Goal: Task Accomplishment & Management: Use online tool/utility

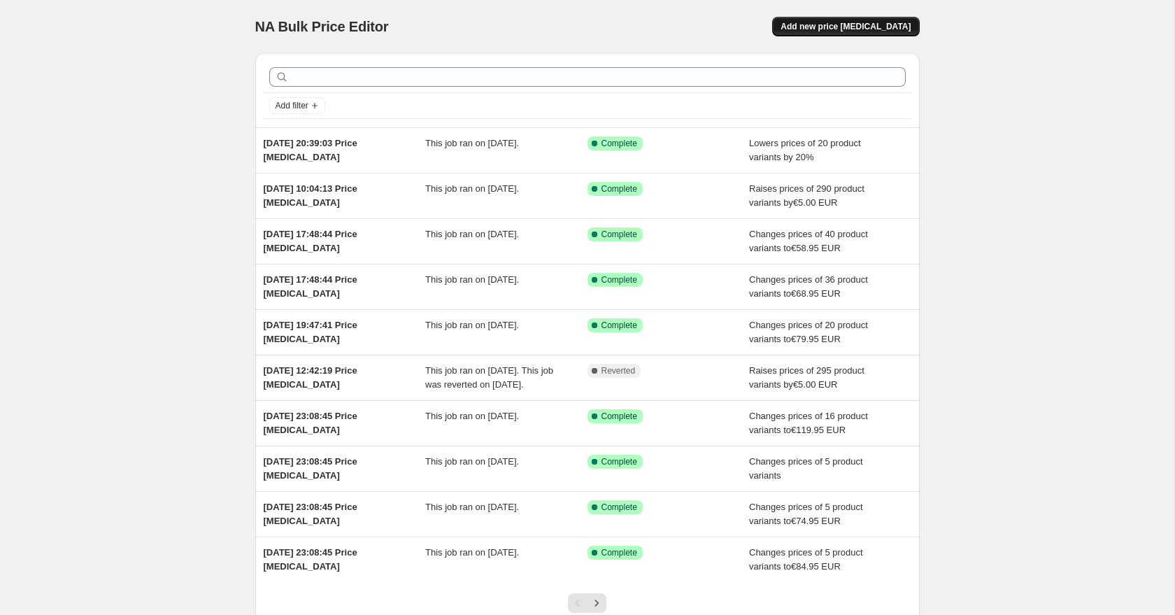
click at [833, 26] on span "Add new price [MEDICAL_DATA]" at bounding box center [846, 26] width 130 height 11
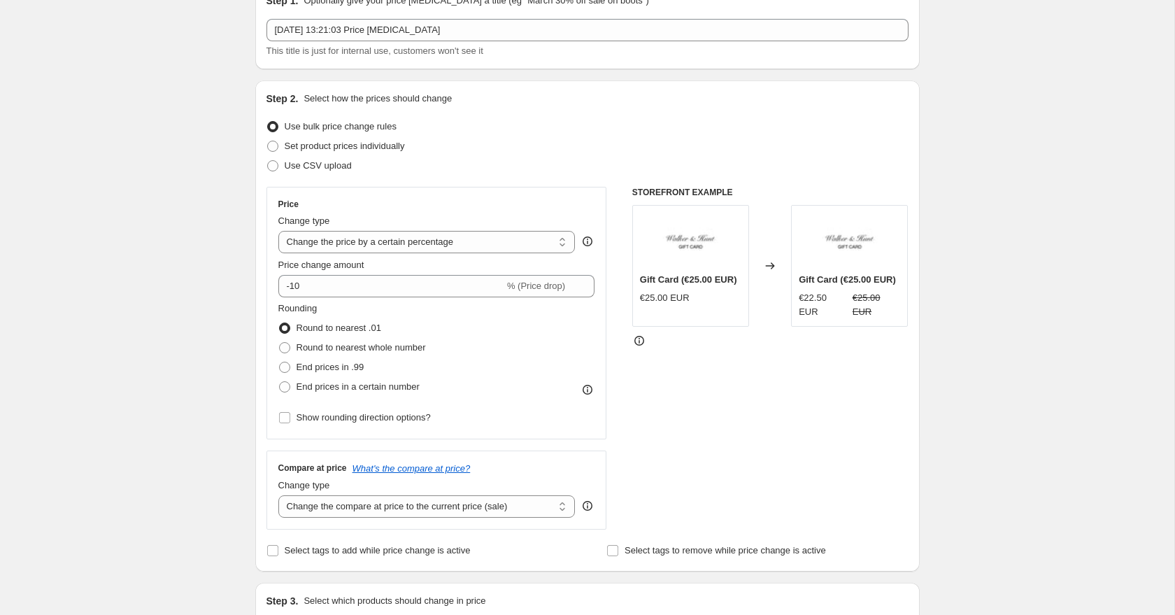
scroll to position [69, 0]
click at [313, 243] on select "Change the price to a certain amount Change the price by a certain amount Chang…" at bounding box center [426, 244] width 297 height 22
select select "bcap"
click at [278, 233] on select "Change the price to a certain amount Change the price by a certain amount Chang…" at bounding box center [426, 244] width 297 height 22
type input "-12.00"
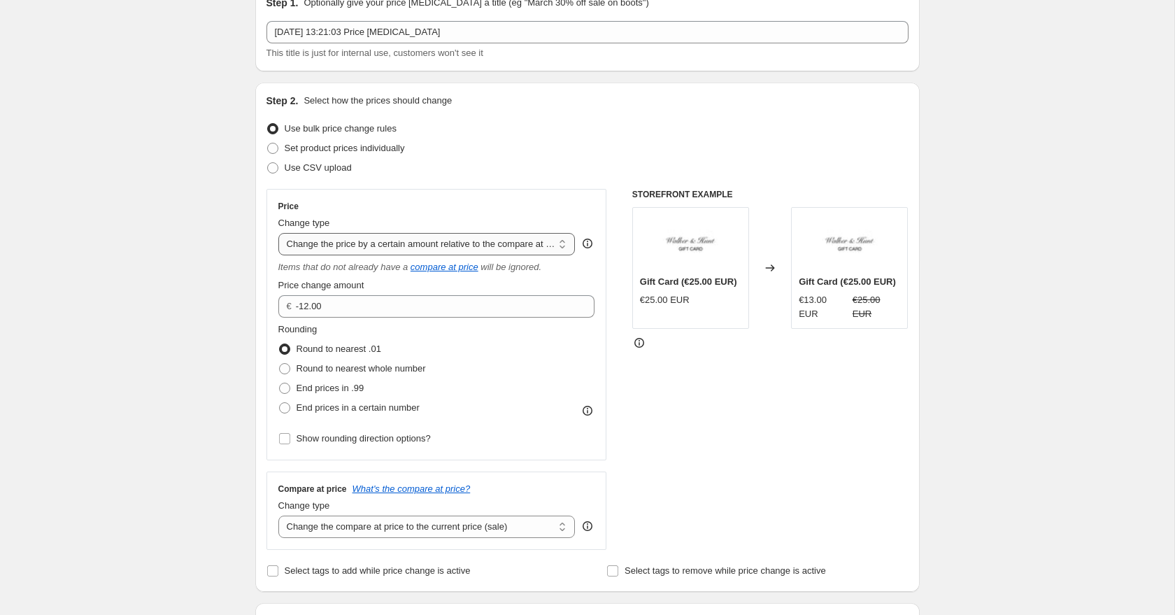
click at [350, 247] on select "Change the price to a certain amount Change the price by a certain amount Chang…" at bounding box center [426, 244] width 297 height 22
select select "pcap"
click at [278, 233] on select "Change the price to a certain amount Change the price by a certain amount Chang…" at bounding box center [426, 244] width 297 height 22
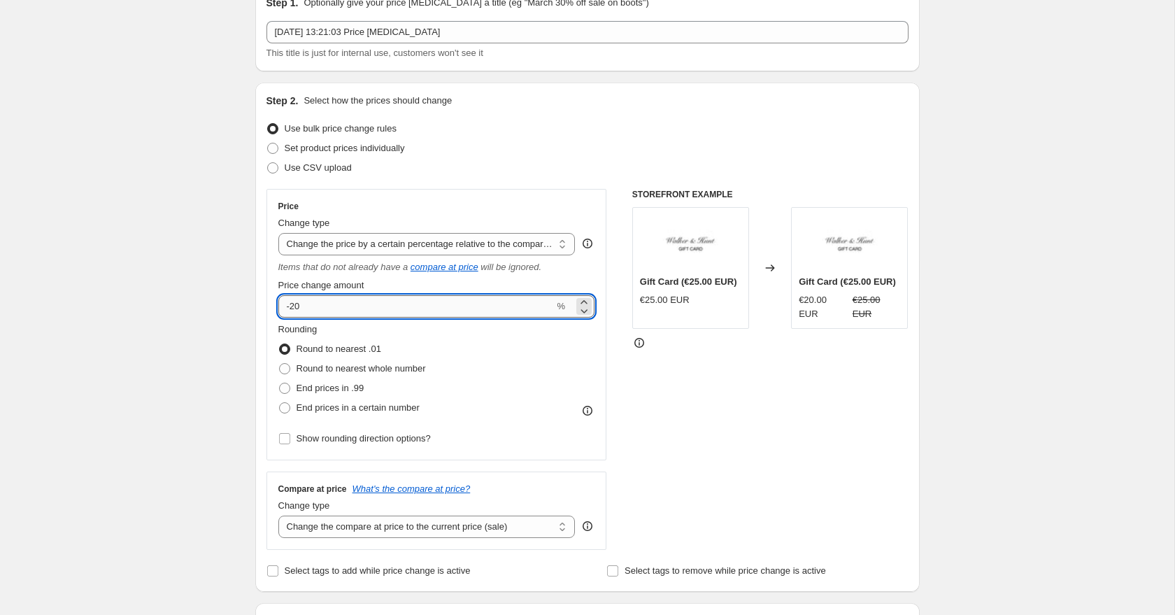
click at [313, 310] on input "-20" at bounding box center [416, 306] width 276 height 22
type input "-2"
type input "-50"
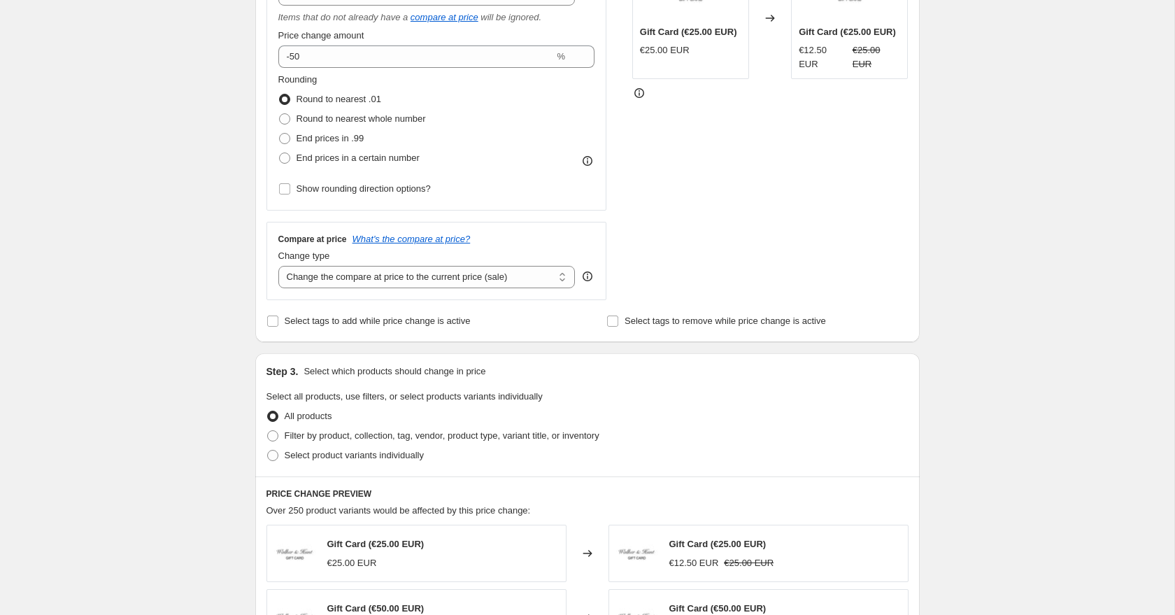
scroll to position [321, 0]
click at [276, 453] on span at bounding box center [272, 452] width 11 height 11
click at [268, 448] on input "Select product variants individually" at bounding box center [267, 447] width 1 height 1
radio input "true"
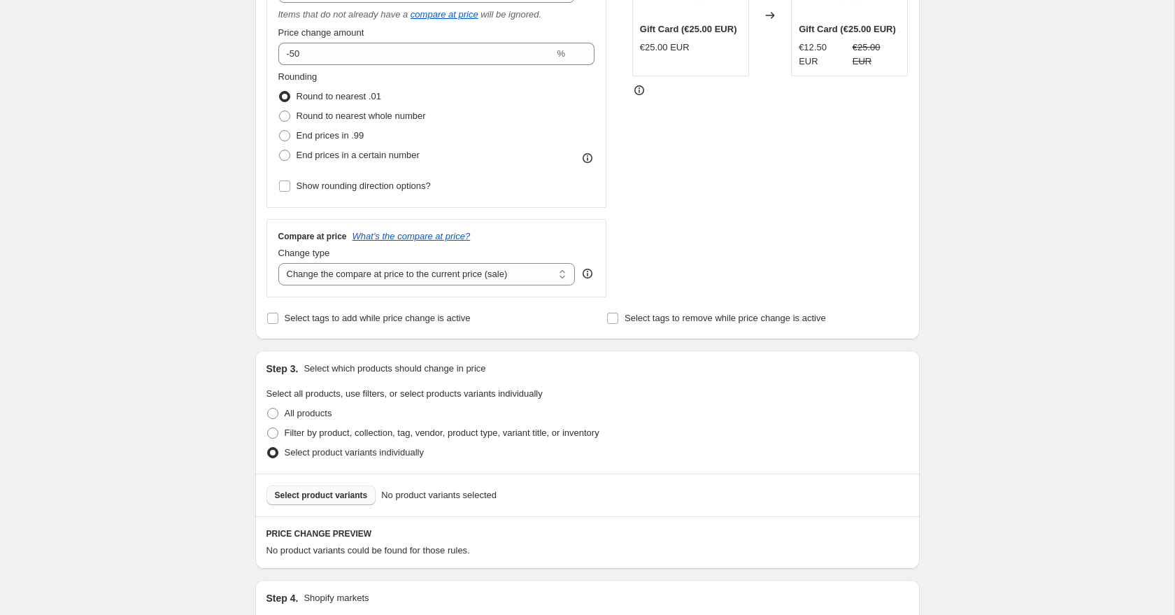
click at [346, 502] on button "Select product variants" at bounding box center [321, 495] width 110 height 20
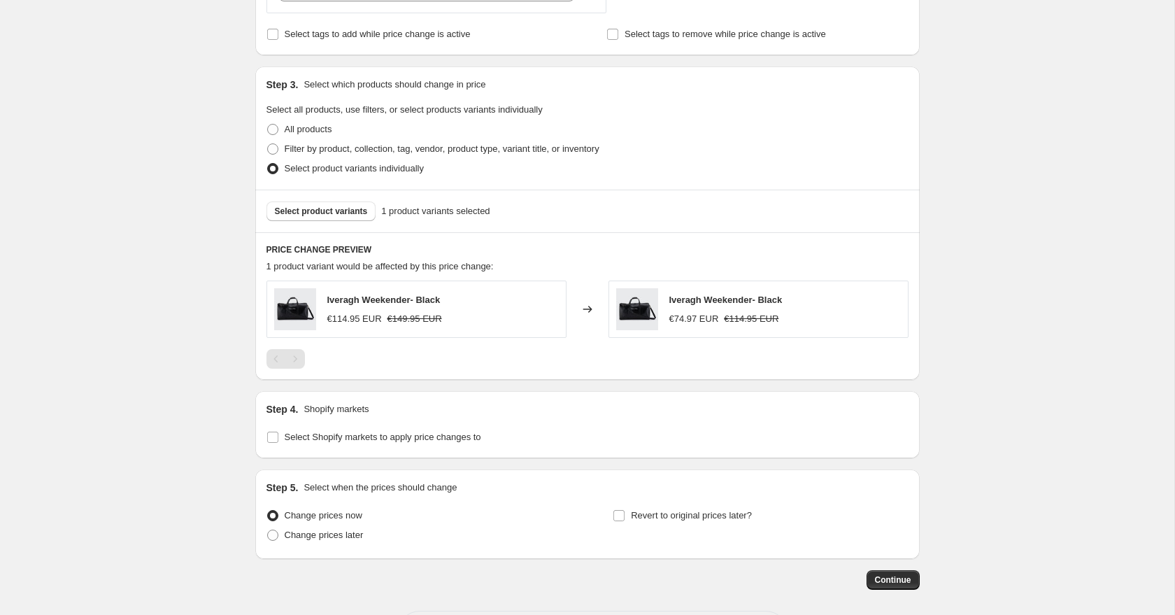
scroll to position [665, 0]
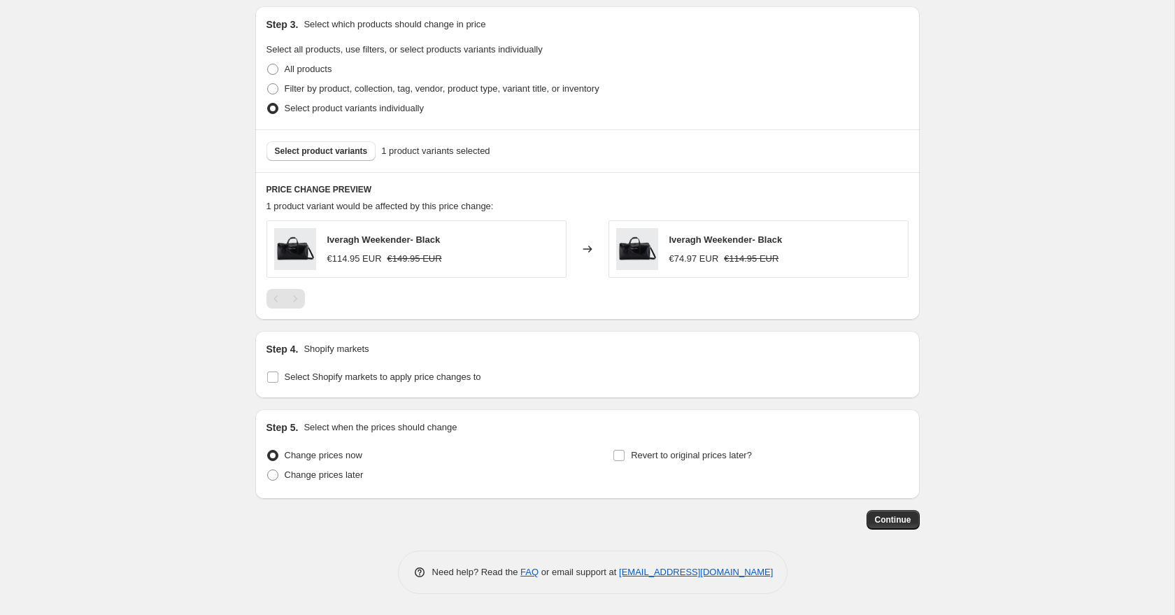
click at [274, 387] on div "Step 4. Shopify markets Select Shopify markets to apply price changes to" at bounding box center [587, 364] width 664 height 67
click at [273, 380] on input "Select Shopify markets to apply price changes to" at bounding box center [272, 376] width 11 height 11
checkbox input "true"
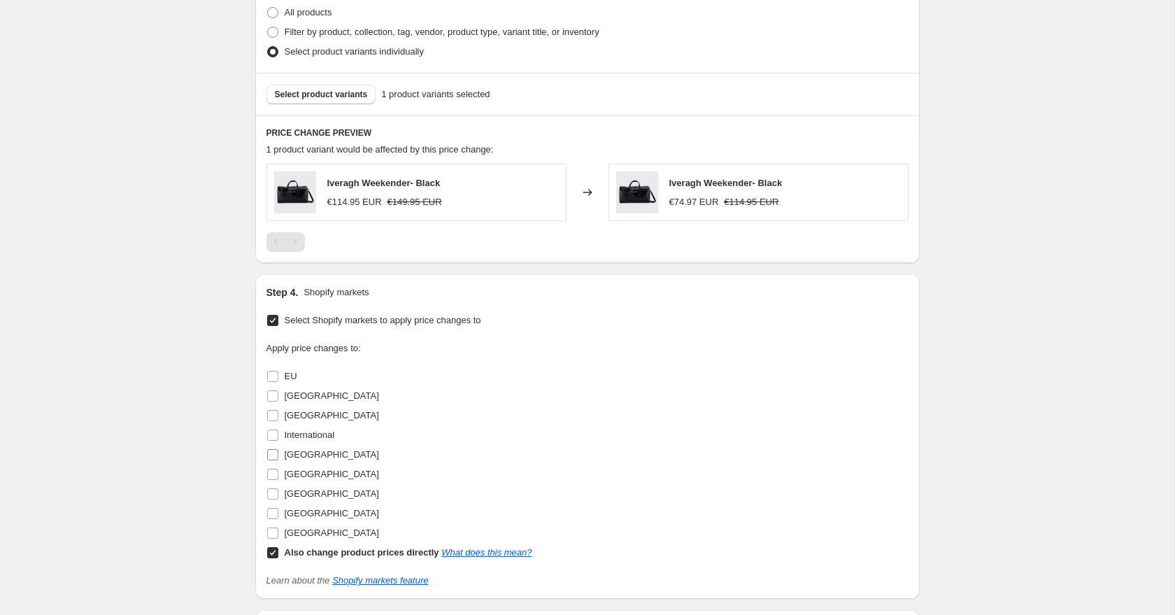
scroll to position [743, 0]
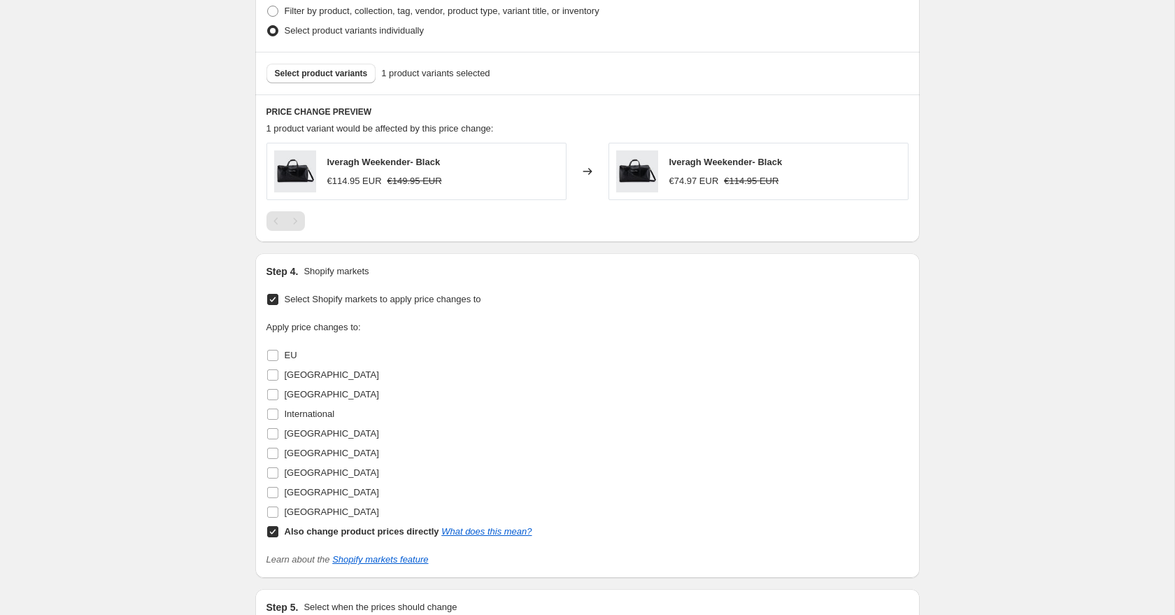
click at [274, 533] on input "Also change product prices directly What does this mean?" at bounding box center [272, 531] width 11 height 11
checkbox input "false"
click at [273, 494] on input "[GEOGRAPHIC_DATA]" at bounding box center [272, 492] width 11 height 11
checkbox input "true"
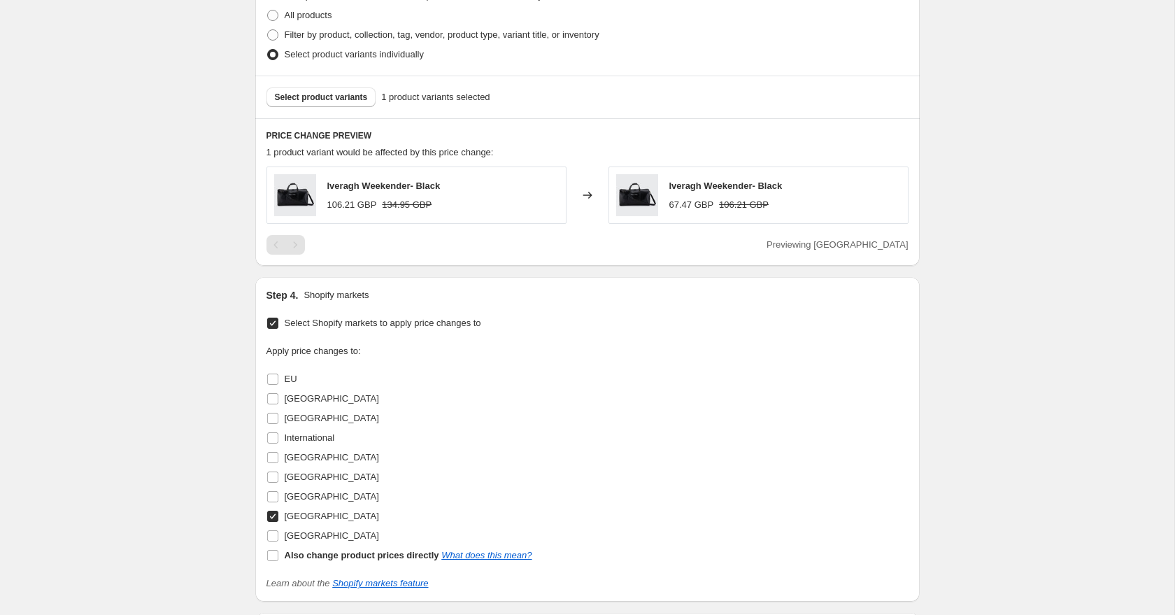
scroll to position [771, 0]
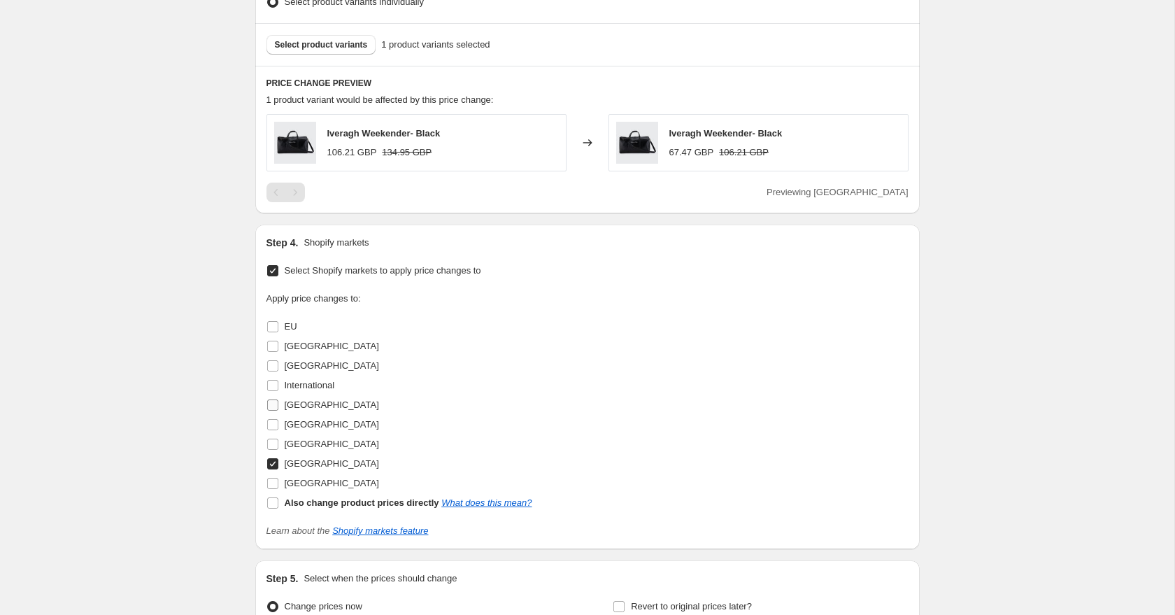
click at [276, 404] on input "[GEOGRAPHIC_DATA]" at bounding box center [272, 404] width 11 height 11
checkbox input "true"
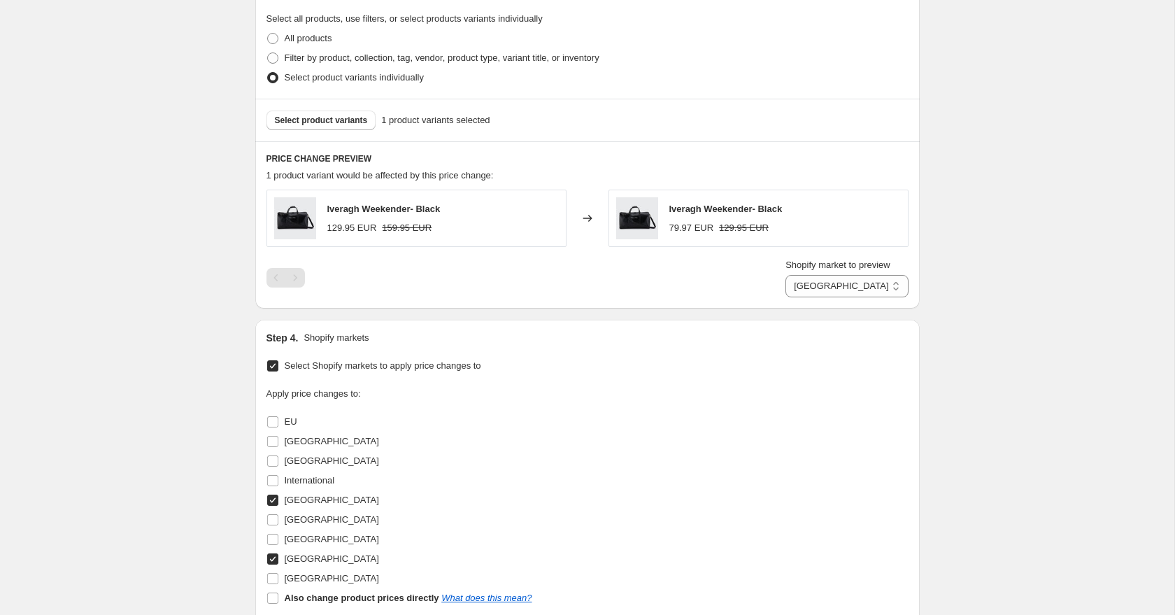
scroll to position [681, 0]
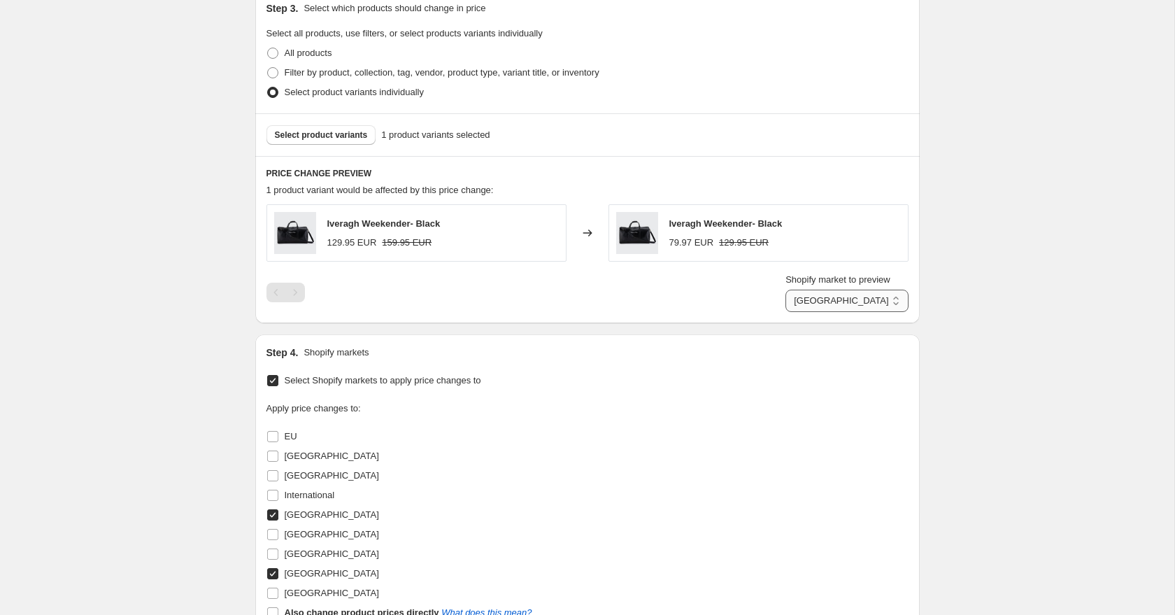
click at [855, 293] on select "[GEOGRAPHIC_DATA] [GEOGRAPHIC_DATA]" at bounding box center [846, 301] width 122 height 22
click at [796, 290] on select "[GEOGRAPHIC_DATA] [GEOGRAPHIC_DATA]" at bounding box center [846, 301] width 122 height 22
click at [956, 285] on div "Create new price [MEDICAL_DATA]. This page is ready Create new price [MEDICAL_D…" at bounding box center [587, 97] width 1174 height 1557
click at [266, 436] on span at bounding box center [272, 436] width 13 height 13
click at [267, 436] on input "EU" at bounding box center [272, 436] width 11 height 11
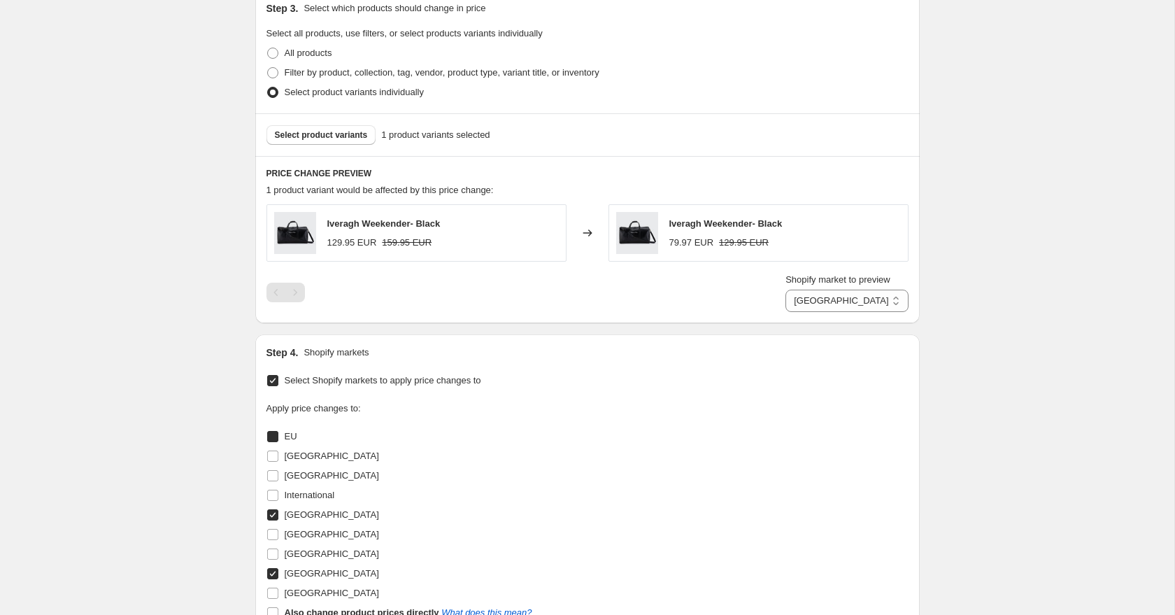
checkbox input "true"
select select "58605994326"
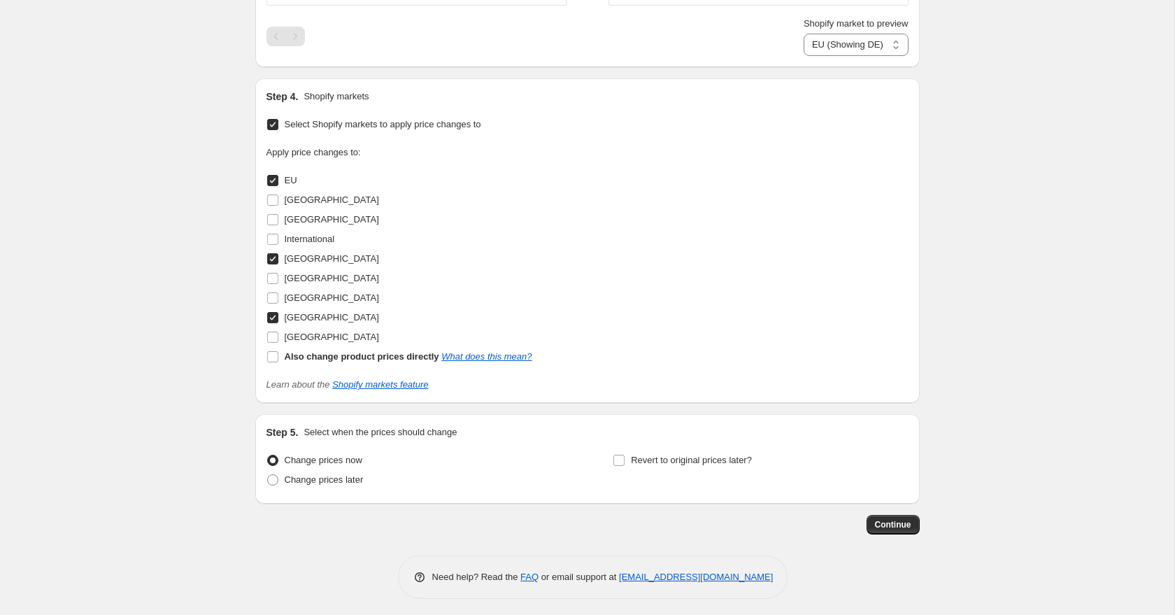
scroll to position [942, 0]
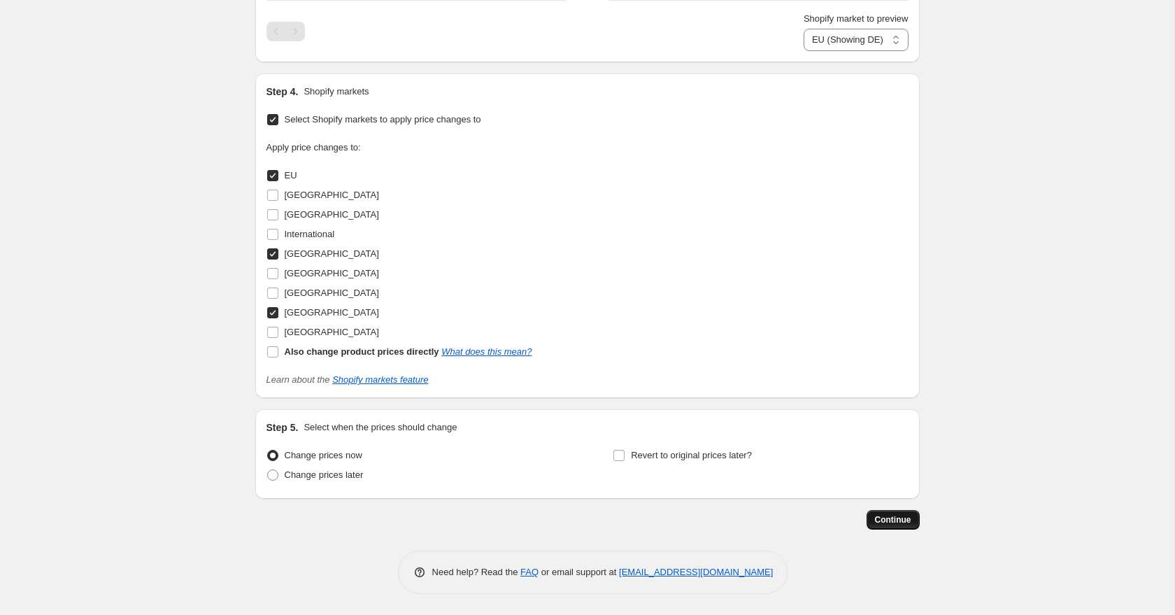
click at [897, 523] on span "Continue" at bounding box center [893, 519] width 36 height 11
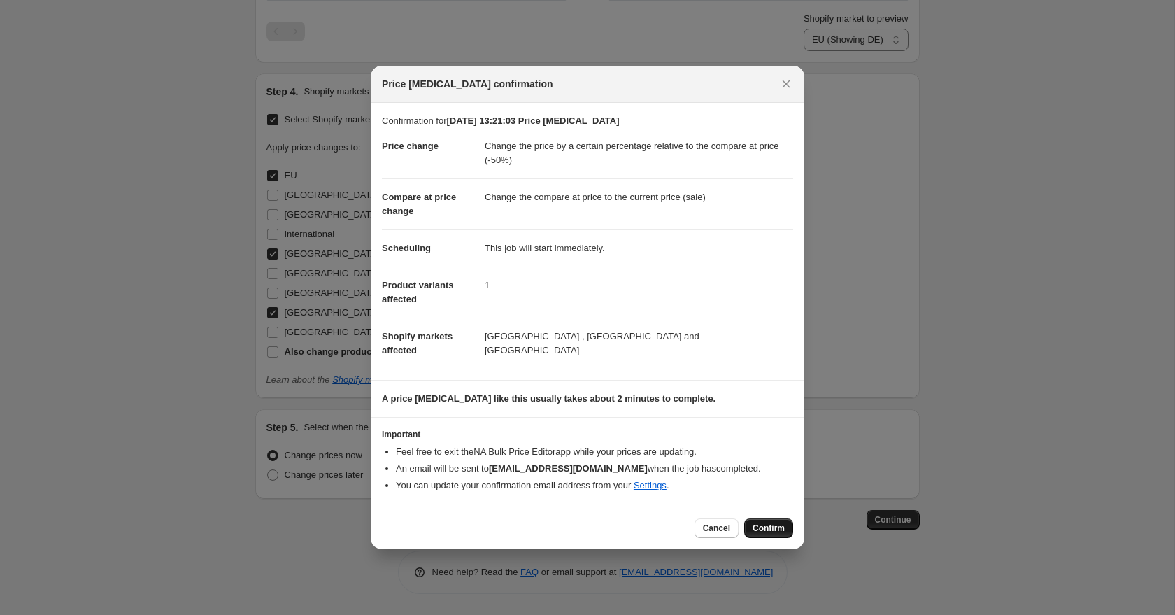
click at [769, 534] on span "Confirm" at bounding box center [769, 527] width 32 height 11
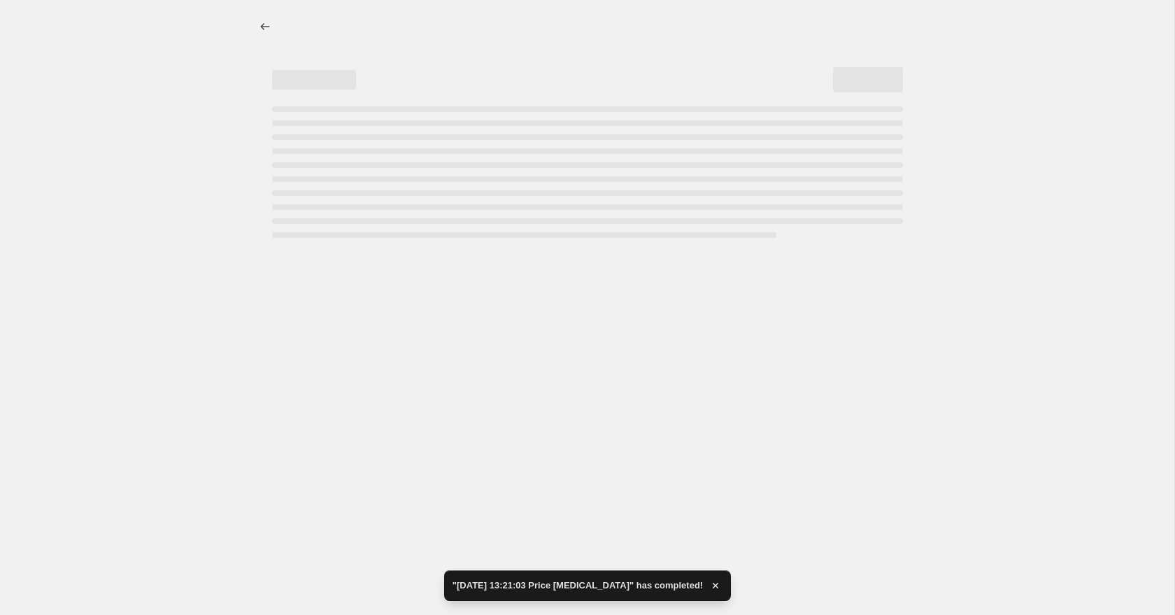
select select "pcap"
